Goal: Task Accomplishment & Management: Manage account settings

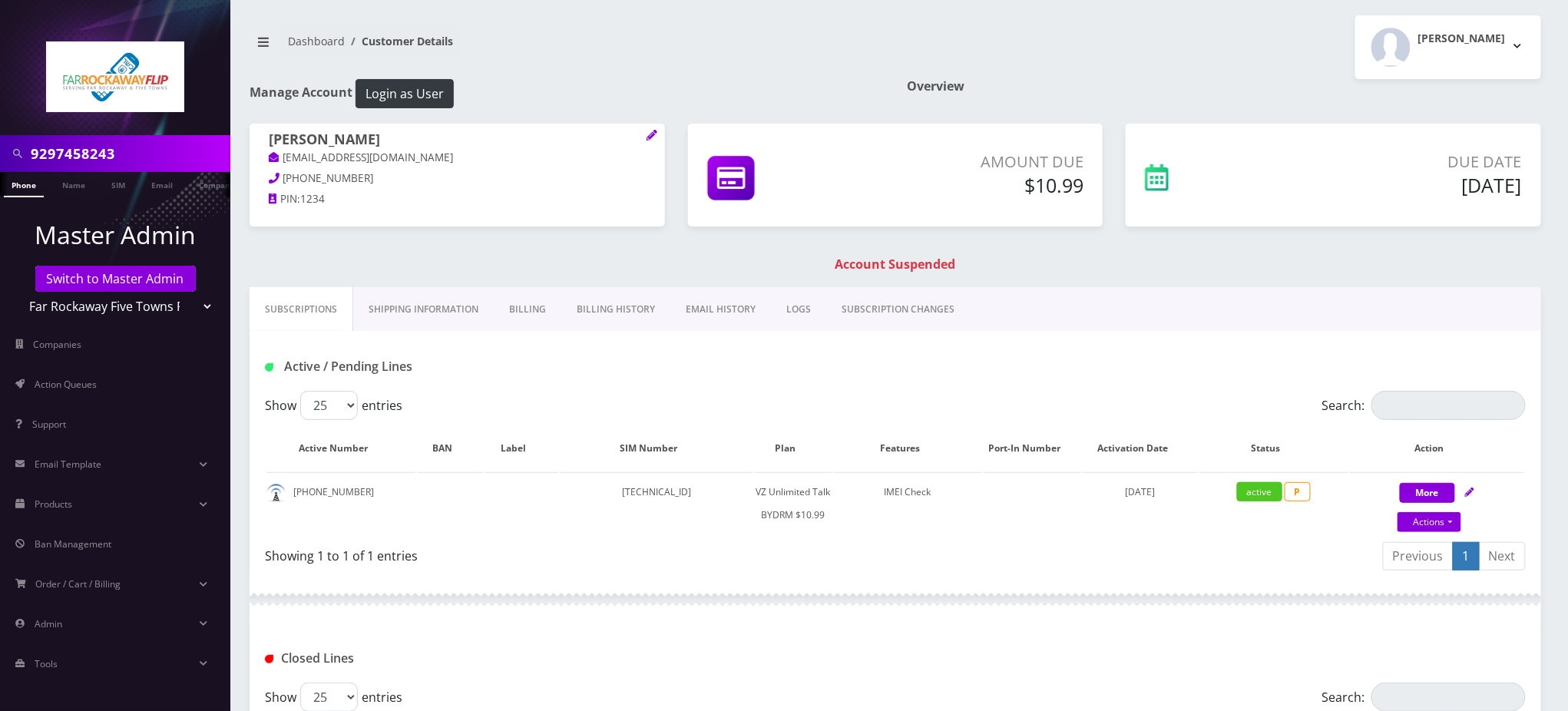
drag, startPoint x: 163, startPoint y: 158, endPoint x: 7, endPoint y: 126, distance: 159.2
click at [0, 141] on div "9297458243" at bounding box center [115, 153] width 230 height 37
paste input "(929) 250-9656"
type input "9292509656"
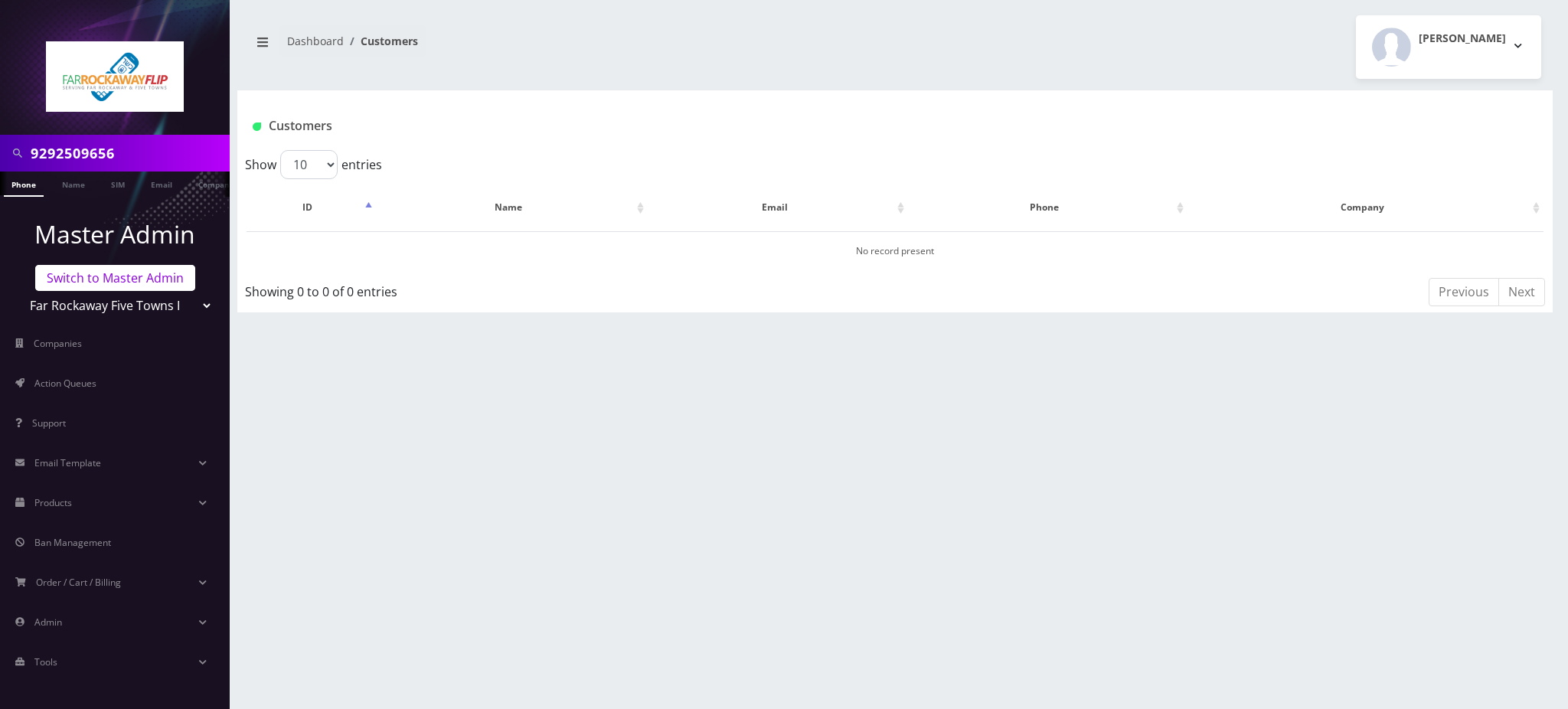
click at [90, 278] on link "Switch to Master Admin" at bounding box center [115, 278] width 160 height 26
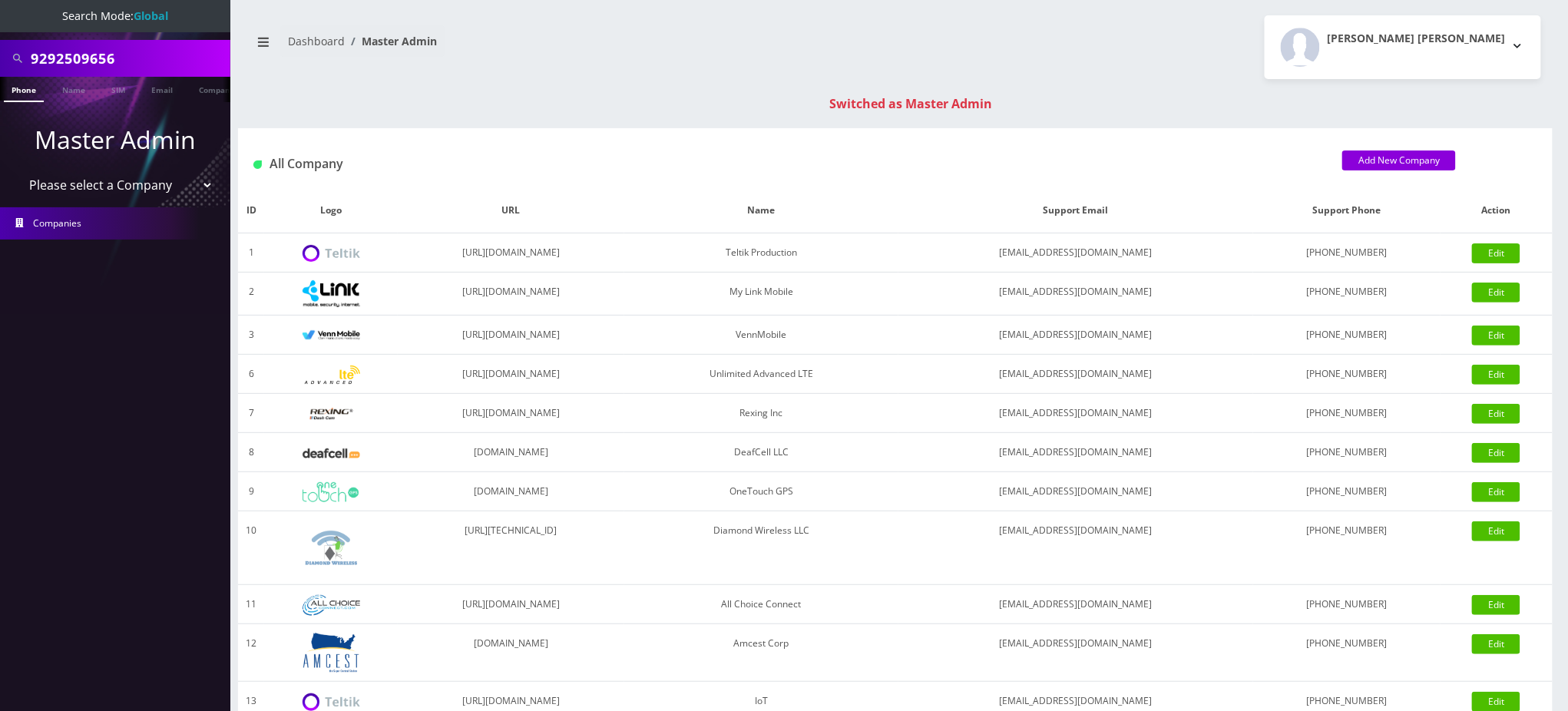
click at [22, 97] on link "Phone" at bounding box center [24, 89] width 40 height 25
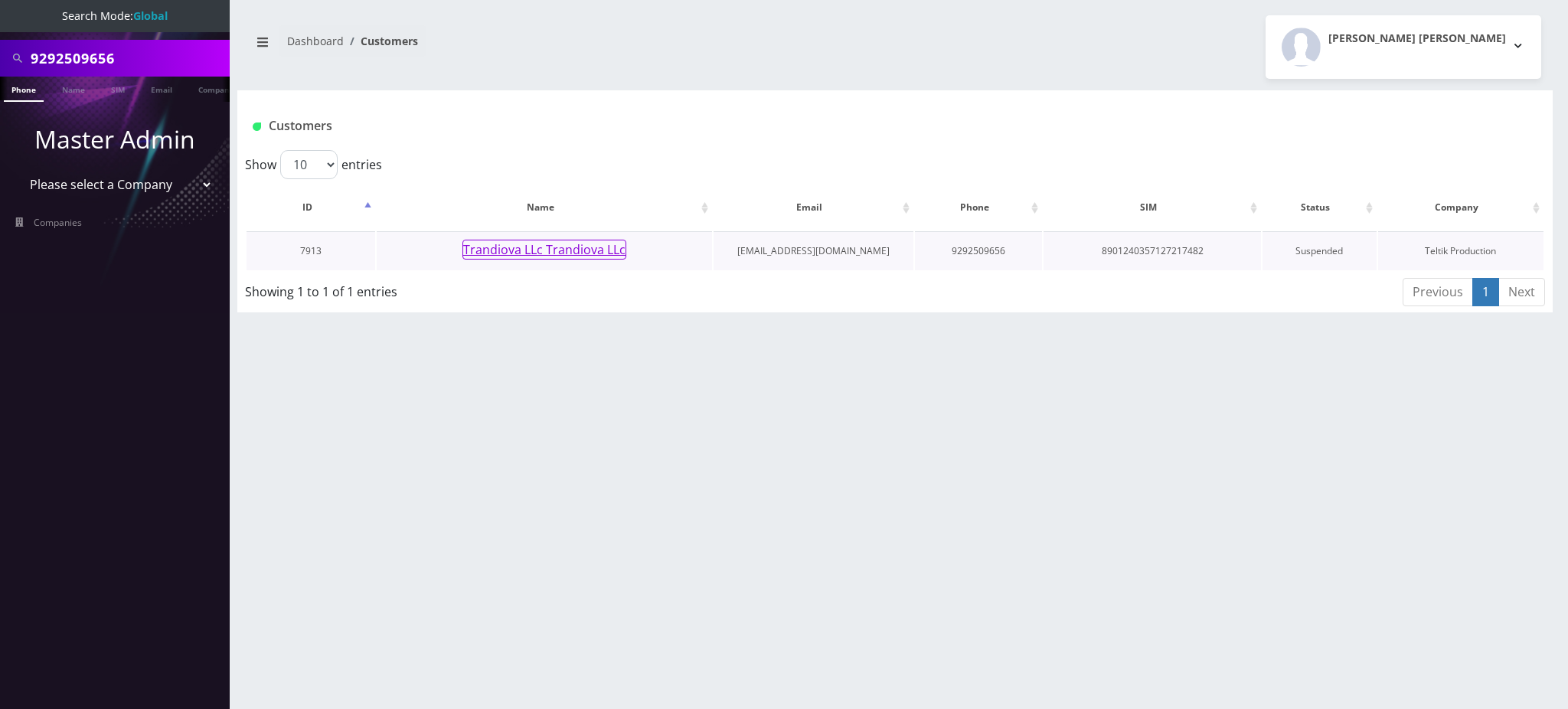
click at [508, 250] on button "Trandiova LLc Trandiova LLc" at bounding box center [544, 249] width 164 height 20
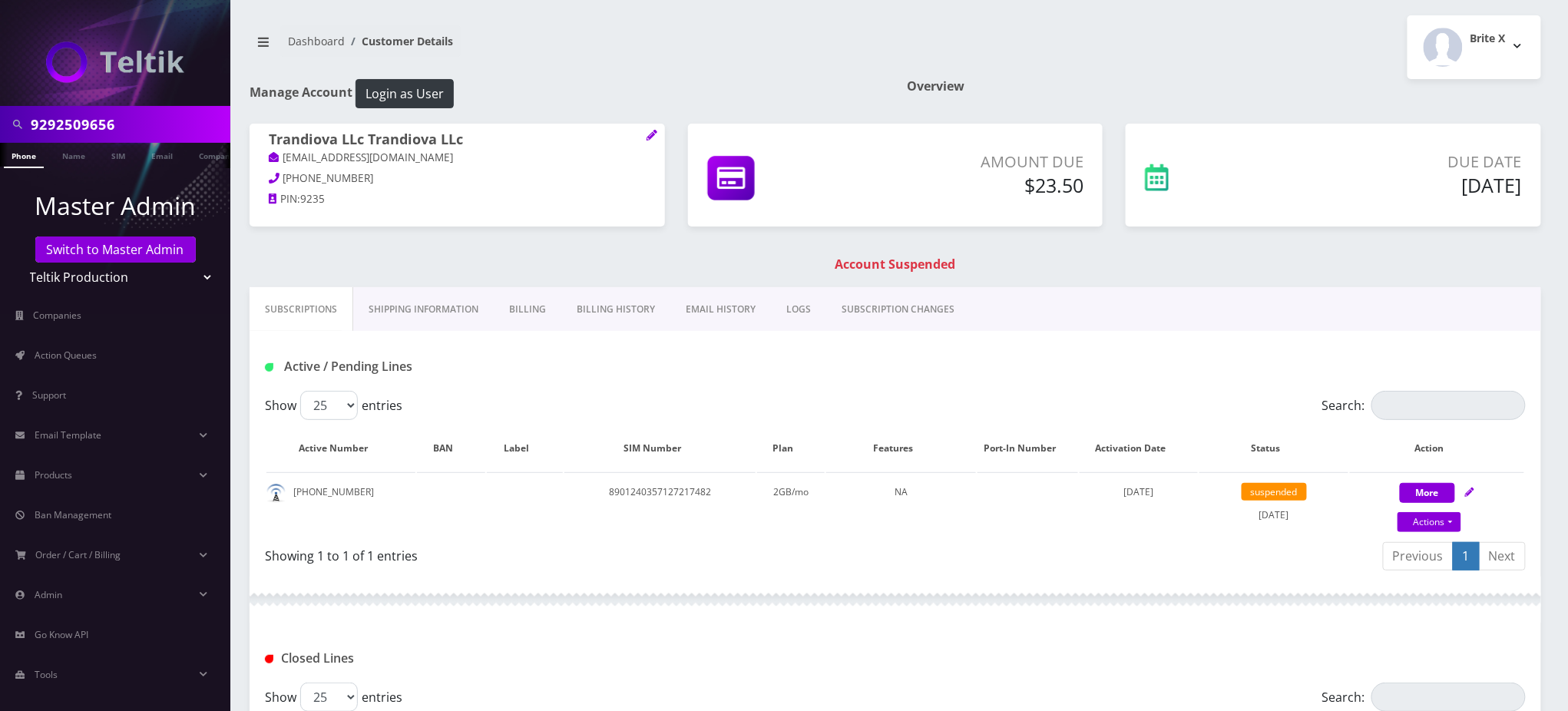
click at [499, 305] on link "Billing" at bounding box center [528, 309] width 68 height 44
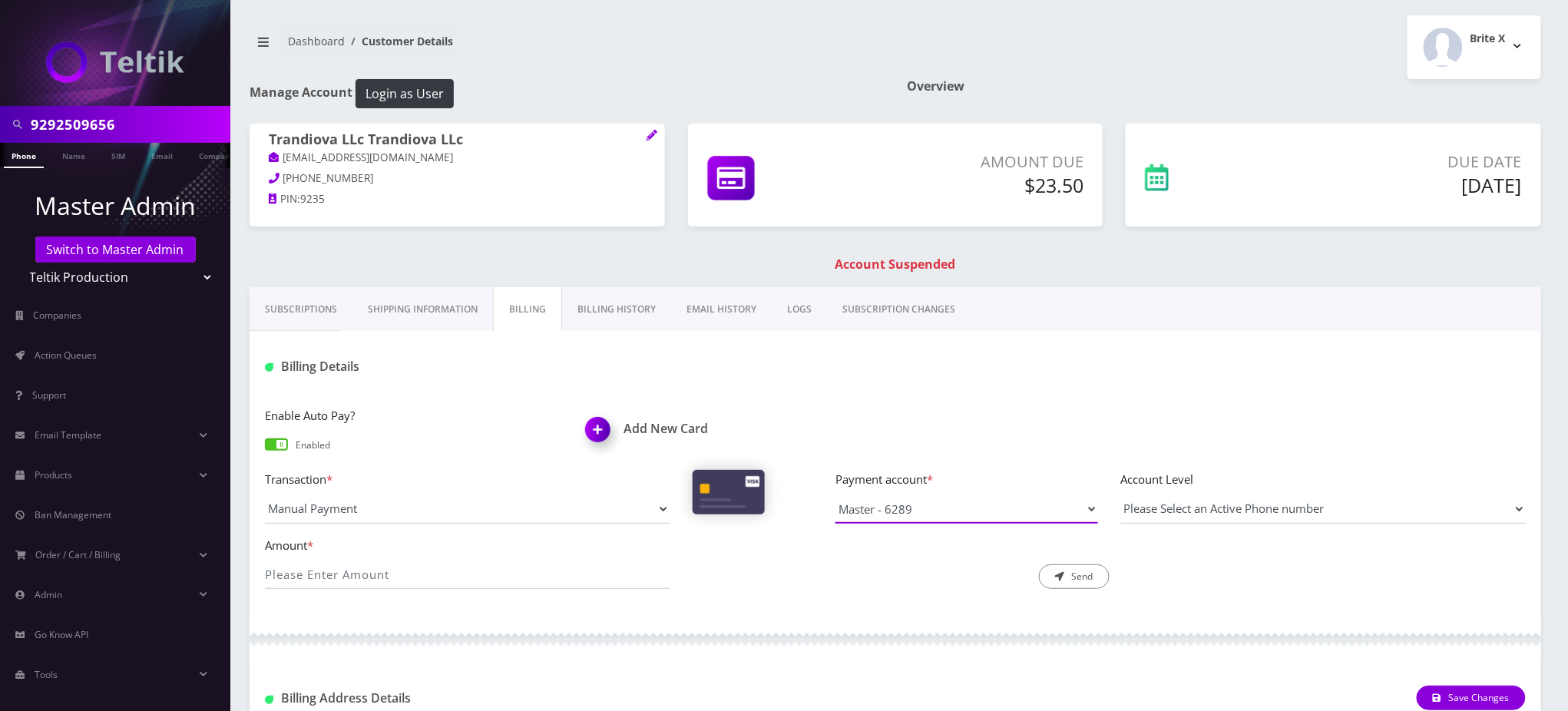
click at [900, 509] on select "Master - 6289" at bounding box center [966, 508] width 263 height 29
click at [747, 74] on div "Dashboard Customer Details Brite X Logout" at bounding box center [895, 47] width 1314 height 64
